Goal: Task Accomplishment & Management: Use online tool/utility

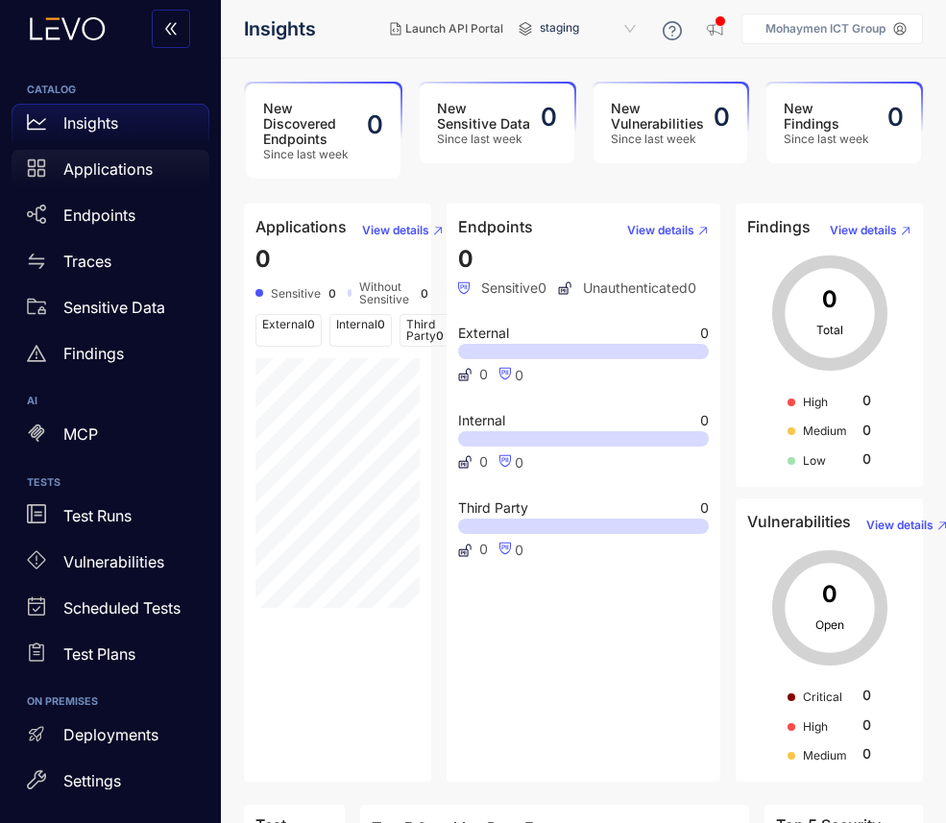
click at [177, 152] on div "Applications" at bounding box center [111, 169] width 198 height 38
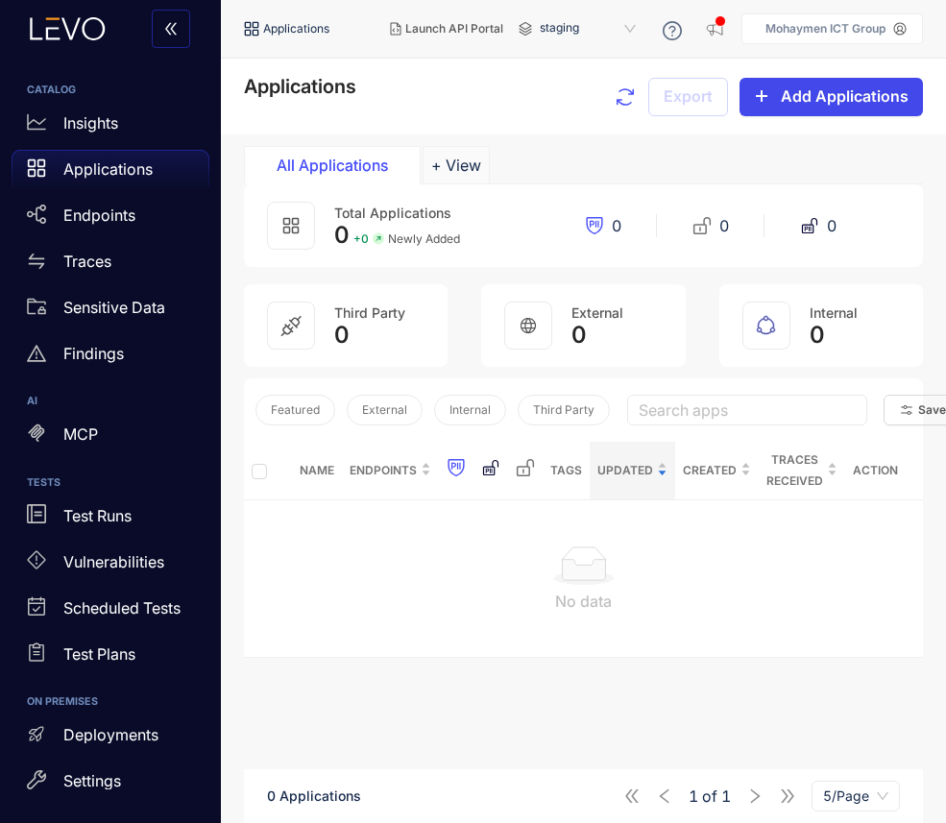
click at [814, 94] on span "Add Applications" at bounding box center [845, 95] width 128 height 17
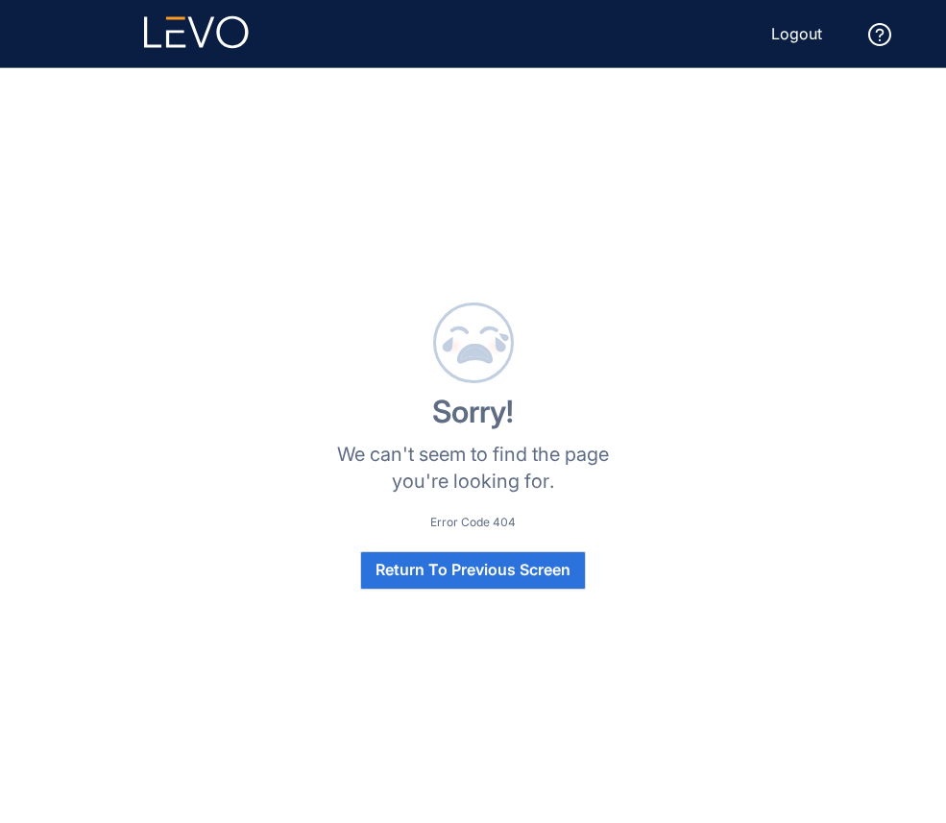
click at [722, 400] on div "Sorry! We can't seem to find the page you're looking for. Error Code 404 Return…" at bounding box center [473, 445] width 900 height 709
click at [503, 577] on span "Return To Previous Screen" at bounding box center [472, 569] width 195 height 17
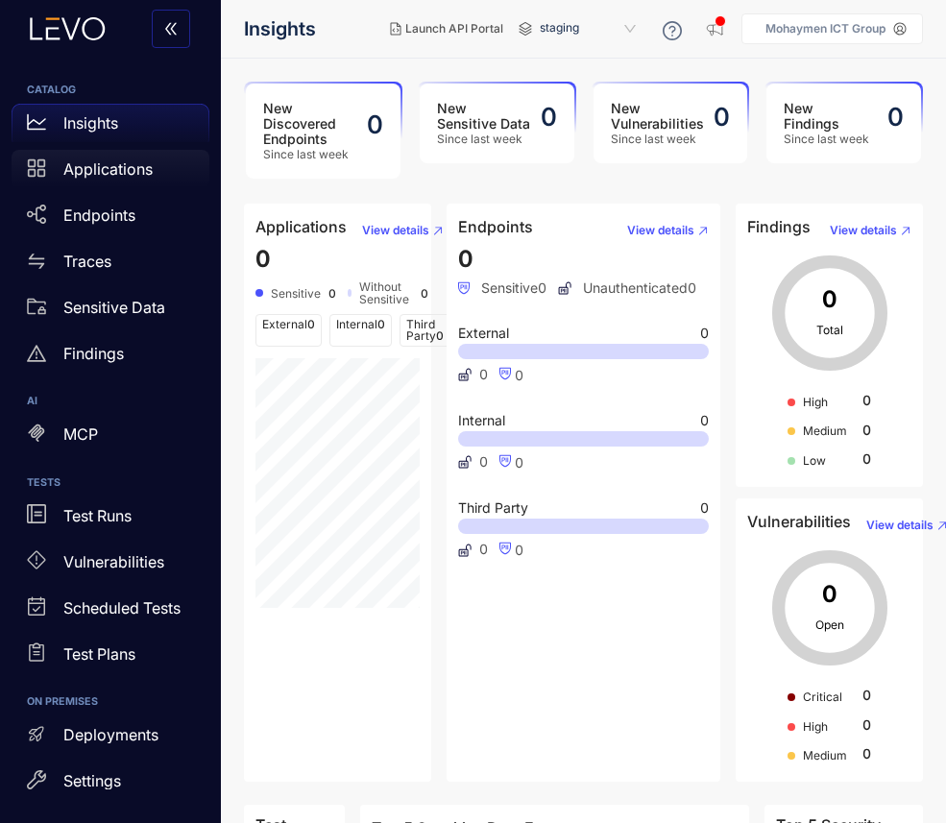
click at [91, 157] on div "Applications" at bounding box center [111, 169] width 198 height 38
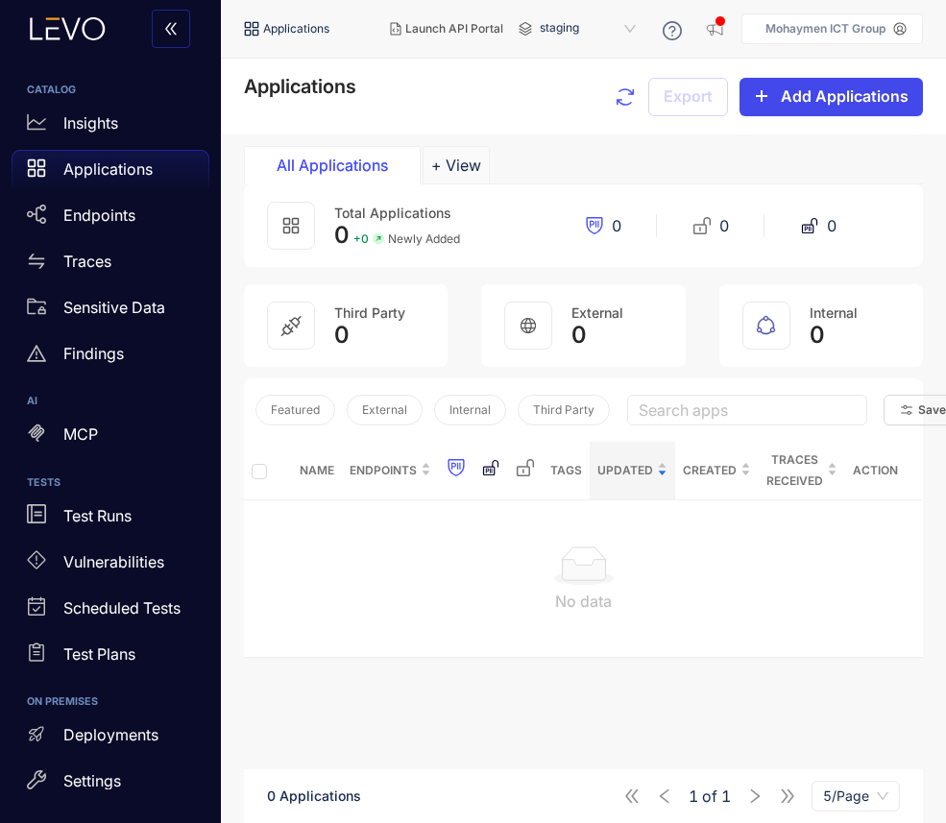
click at [774, 106] on button "Add Applications" at bounding box center [830, 97] width 183 height 38
